Goal: Navigation & Orientation: Find specific page/section

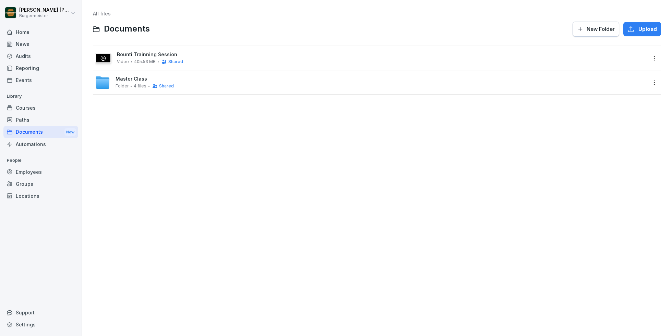
click at [31, 32] on div "Home" at bounding box center [40, 32] width 75 height 12
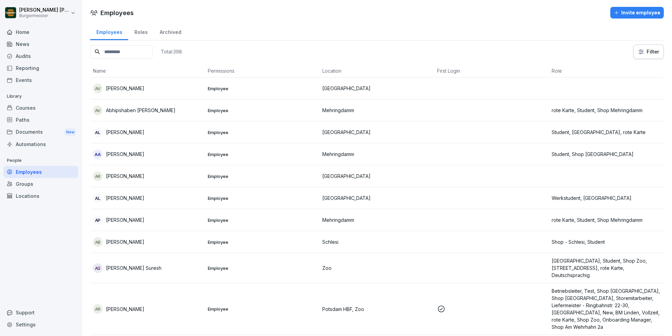
click at [21, 197] on div "Locations" at bounding box center [40, 196] width 75 height 12
